Goal: Check status: Check status

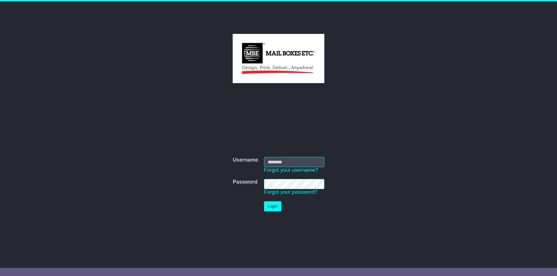
type input "**********"
click at [273, 211] on button "Login" at bounding box center [272, 207] width 17 height 10
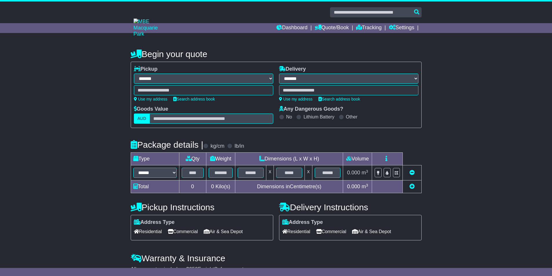
select select "**"
click at [289, 28] on link "Dashboard" at bounding box center [292, 28] width 31 height 10
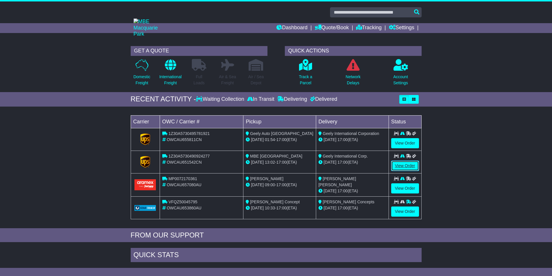
click at [407, 167] on link "View Order" at bounding box center [406, 166] width 28 height 10
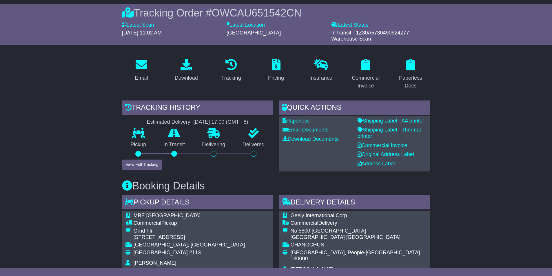
scroll to position [87, 0]
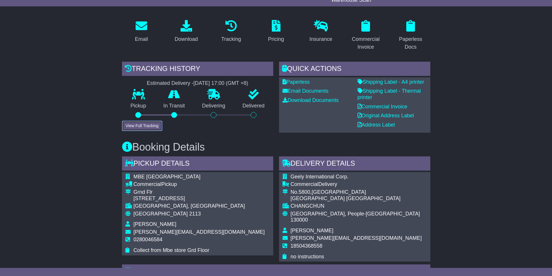
click at [144, 127] on button "View Full Tracking" at bounding box center [142, 126] width 40 height 10
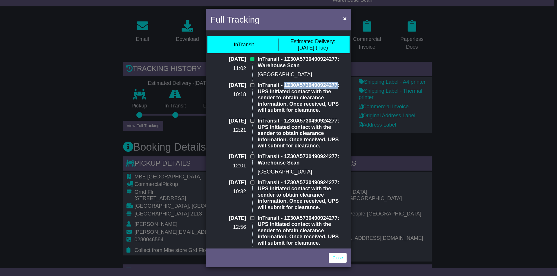
drag, startPoint x: 336, startPoint y: 84, endPoint x: 283, endPoint y: 85, distance: 53.1
click at [283, 85] on p "InTransit - 1Z30A5730490924277: UPS initiated contact with the sender to obtain…" at bounding box center [302, 97] width 89 height 31
copy p "1Z30A5730490924277"
click at [339, 258] on link "Close" at bounding box center [338, 258] width 18 height 10
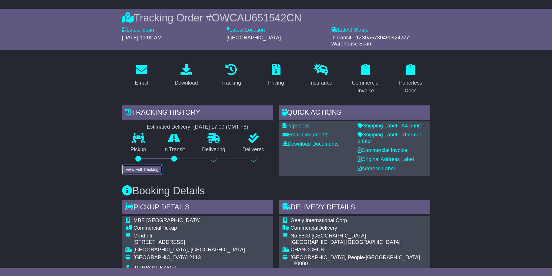
scroll to position [0, 0]
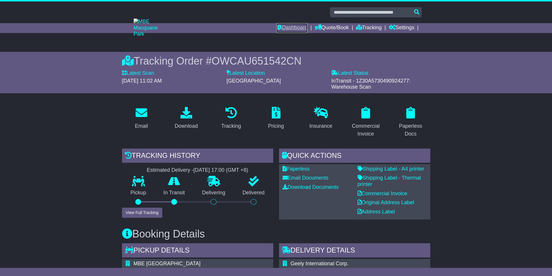
click at [298, 27] on link "Dashboard" at bounding box center [292, 28] width 31 height 10
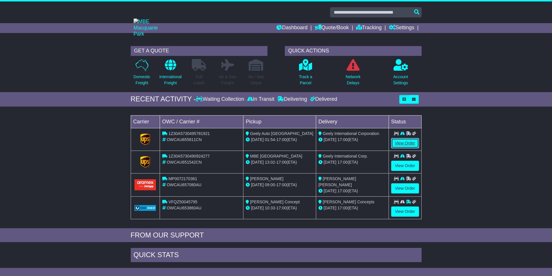
click at [402, 144] on link "View Order" at bounding box center [406, 143] width 28 height 10
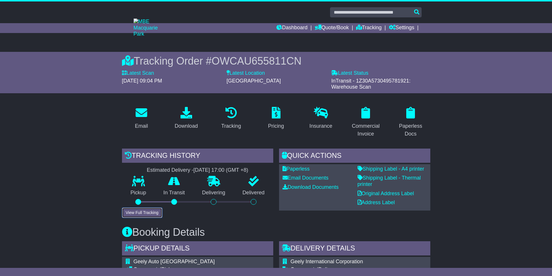
click at [151, 213] on button "View Full Tracking" at bounding box center [142, 213] width 40 height 10
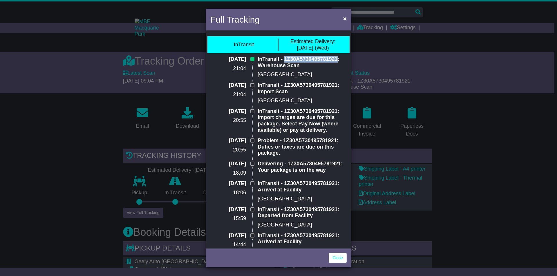
drag, startPoint x: 336, startPoint y: 58, endPoint x: 283, endPoint y: 59, distance: 53.1
click at [283, 59] on p "InTransit - 1Z30A5730495781921: Warehouse Scan" at bounding box center [302, 62] width 89 height 12
copy p "1Z30A5730495781921"
click at [463, 76] on div "Full Tracking × InTransit Estimated Delivery: 15 Oct (Wed) 14 Oct 2025 21:04 In…" at bounding box center [278, 138] width 557 height 276
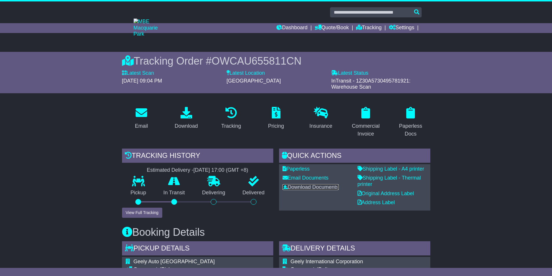
click at [312, 189] on link "Download Documents" at bounding box center [311, 187] width 56 height 6
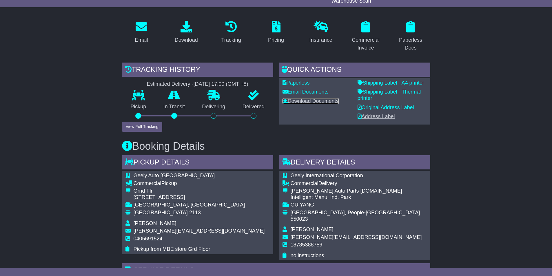
scroll to position [87, 0]
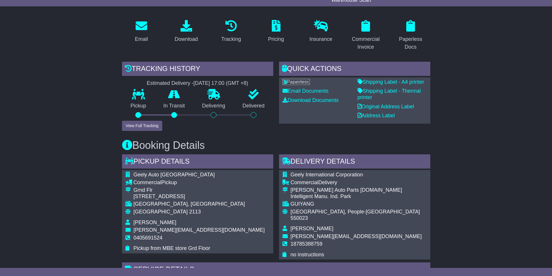
click at [303, 83] on link "Paperless" at bounding box center [296, 82] width 27 height 6
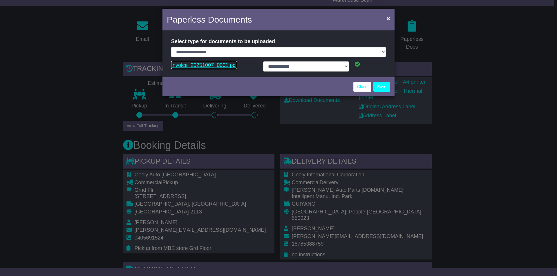
click at [195, 66] on link "Invoice_20251007_0001.pdf" at bounding box center [204, 65] width 66 height 9
click at [357, 88] on link "Close" at bounding box center [362, 87] width 18 height 10
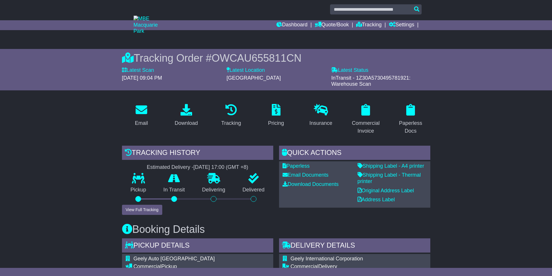
scroll to position [0, 0]
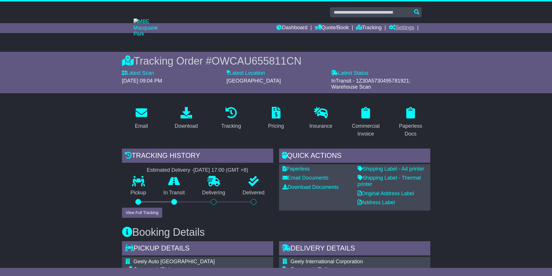
click at [405, 28] on link "Settings" at bounding box center [402, 28] width 26 height 10
click at [299, 29] on link "Dashboard" at bounding box center [292, 28] width 31 height 10
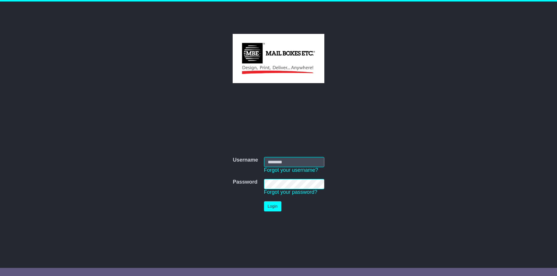
type input "**********"
click at [271, 207] on button "Login" at bounding box center [272, 207] width 17 height 10
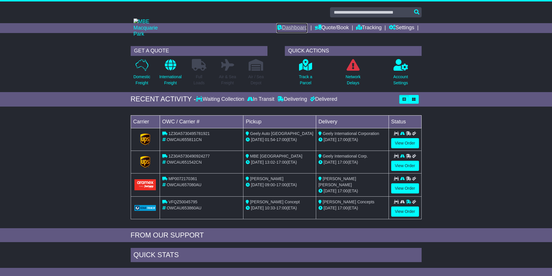
click at [287, 26] on link "Dashboard" at bounding box center [292, 28] width 31 height 10
click at [290, 26] on link "Dashboard" at bounding box center [292, 28] width 31 height 10
click at [405, 28] on link "Settings" at bounding box center [402, 28] width 26 height 10
click at [455, 53] on div "GET A QUOTE Domestic Freight International Freight Full Loads Air & Sea Freight…" at bounding box center [276, 67] width 552 height 49
click at [175, 81] on p "International Freight" at bounding box center [171, 80] width 22 height 12
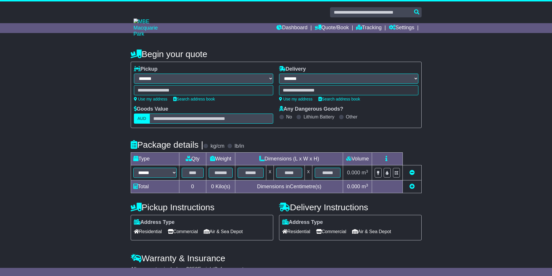
select select "**"
click at [367, 29] on link "Tracking" at bounding box center [369, 28] width 26 height 10
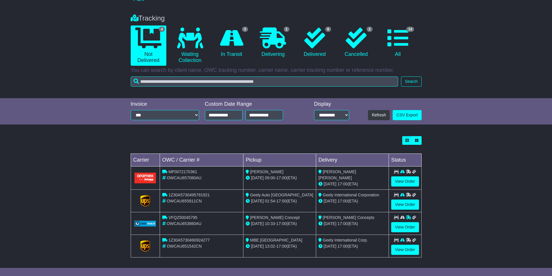
scroll to position [36, 0]
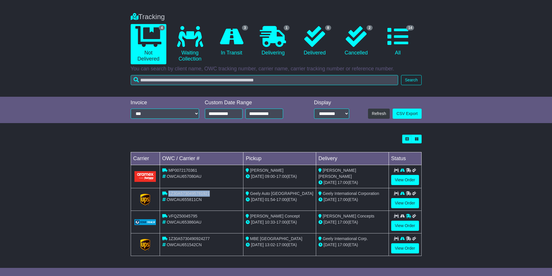
drag, startPoint x: 213, startPoint y: 194, endPoint x: 169, endPoint y: 197, distance: 43.6
click at [167, 195] on div "1Z30A5730495781921" at bounding box center [201, 194] width 79 height 6
copy div "1Z30A5730495781921"
